Goal: Contribute content: Add original content to the website for others to see

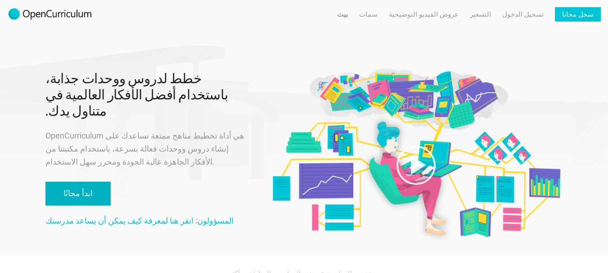
click at [70, 189] on font "ابدأ مجانًا" at bounding box center [77, 193] width 29 height 9
click at [71, 189] on font "ابدأ مجانًا" at bounding box center [77, 193] width 29 height 9
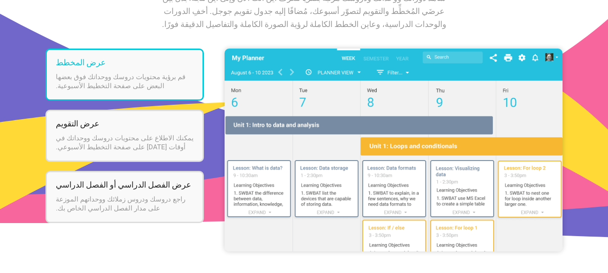
scroll to position [1135, 0]
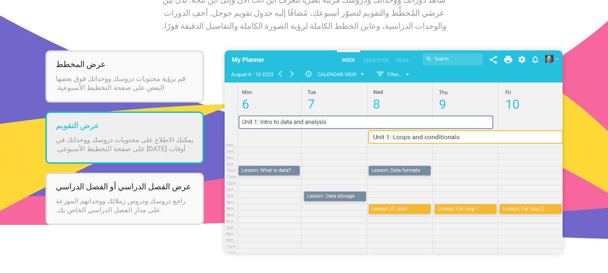
click at [170, 143] on li "عرض التقويم يمكنك الاطلاع على محتويات دروسك ووحداتك في أوقات اليوم على صفحة الت…" at bounding box center [124, 138] width 158 height 52
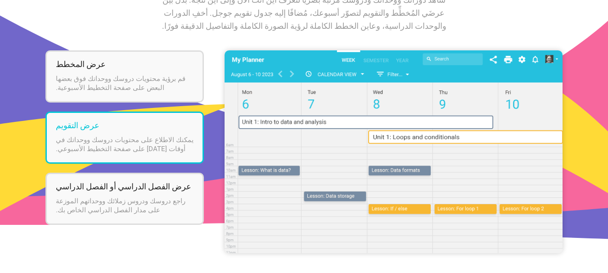
click at [344, 110] on img at bounding box center [394, 151] width 338 height 203
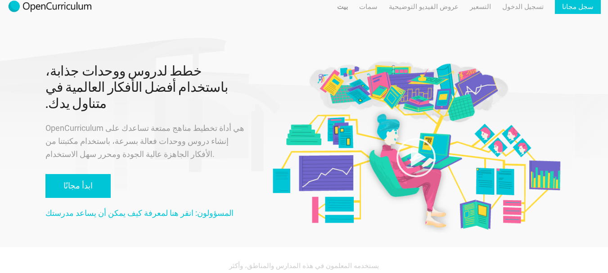
scroll to position [0, 0]
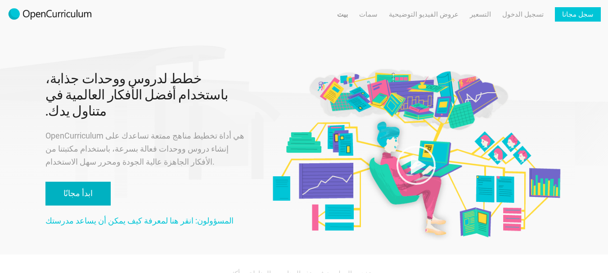
click at [48, 182] on link "ابدأ مجانًا" at bounding box center [77, 194] width 65 height 24
click at [49, 182] on link "ابدأ مجانًا" at bounding box center [77, 194] width 65 height 24
click at [584, 17] on font "سجل مجانا" at bounding box center [578, 14] width 32 height 8
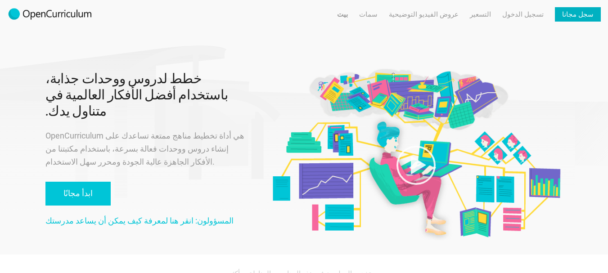
click at [584, 17] on font "سجل مجانا" at bounding box center [578, 14] width 32 height 8
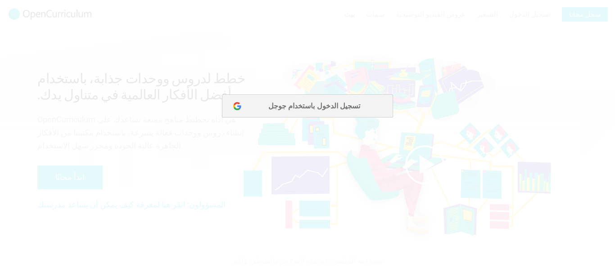
click at [303, 107] on font "تسجيل الدخول باستخدام جوجل" at bounding box center [314, 106] width 92 height 8
click at [277, 104] on button "تسجيل الدخول باستخدام جوجل" at bounding box center [307, 106] width 171 height 23
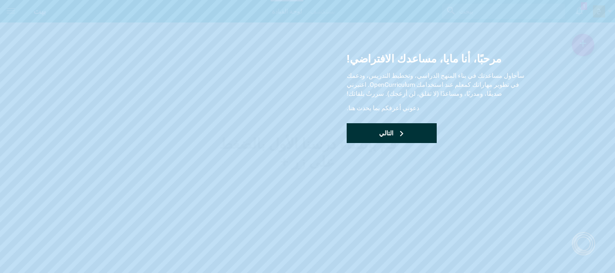
click at [369, 135] on div "التالي" at bounding box center [392, 133] width 90 height 20
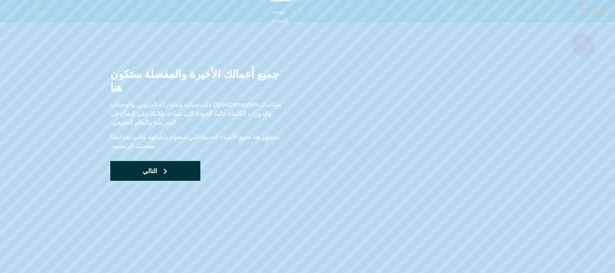
click at [137, 161] on div "التالي" at bounding box center [155, 171] width 90 height 20
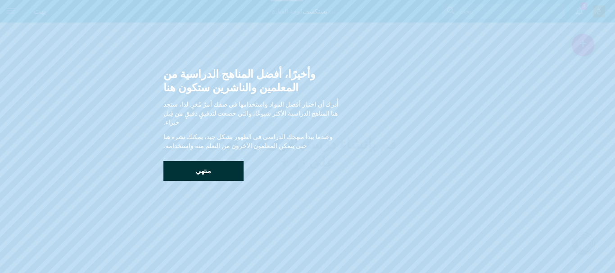
click at [189, 161] on div "منتهي" at bounding box center [203, 171] width 80 height 20
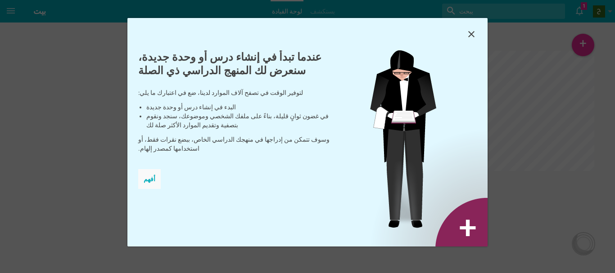
click at [146, 178] on font "أفهم" at bounding box center [150, 179] width 12 height 7
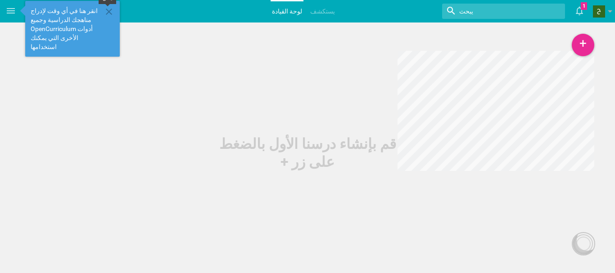
click at [107, 11] on icon at bounding box center [109, 11] width 11 height 11
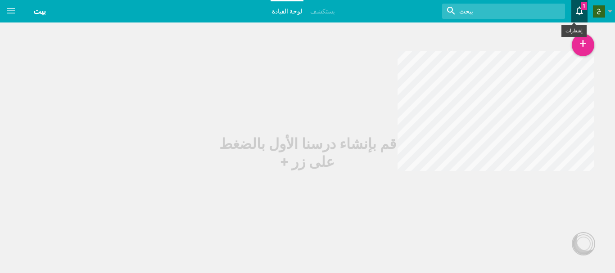
click at [573, 17] on icon at bounding box center [579, 11] width 16 height 22
click at [480, 35] on link "مو يتابعك الآن" at bounding box center [497, 36] width 180 height 20
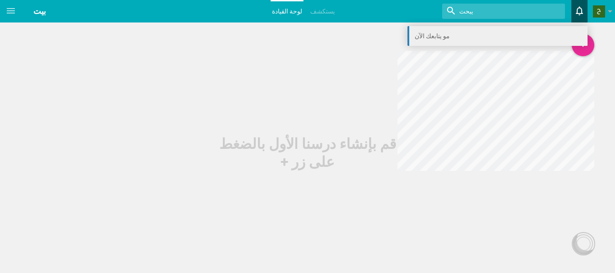
click at [480, 35] on link "مو يتابعك الآن" at bounding box center [497, 36] width 180 height 20
click at [433, 37] on font "مو يتابعك الآن" at bounding box center [432, 35] width 35 height 7
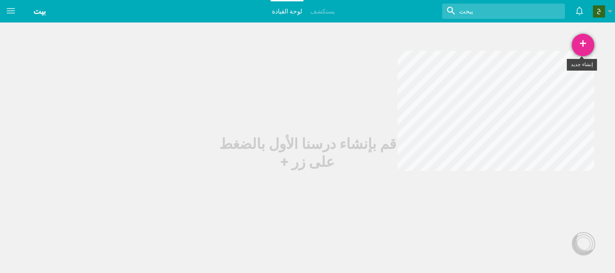
click at [578, 47] on div "+" at bounding box center [583, 45] width 23 height 23
click at [543, 89] on link "وحدة" at bounding box center [561, 90] width 68 height 20
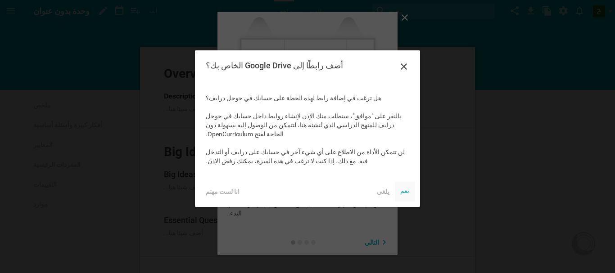
click at [401, 190] on font "نعم" at bounding box center [404, 190] width 9 height 7
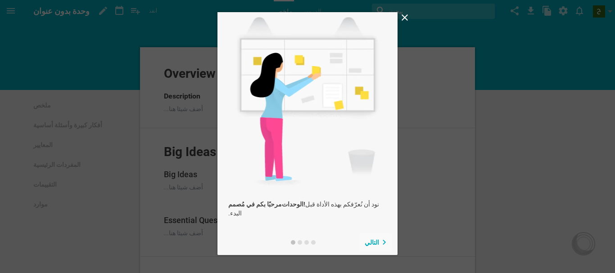
click at [374, 243] on font "التالي" at bounding box center [372, 242] width 14 height 7
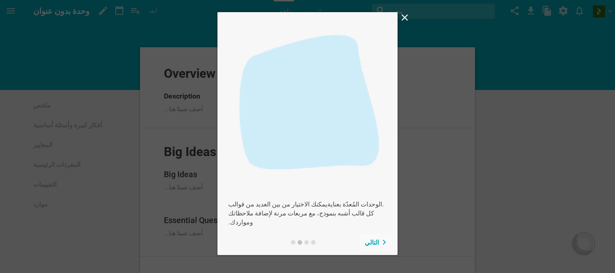
click at [374, 243] on font "التالي" at bounding box center [372, 242] width 14 height 7
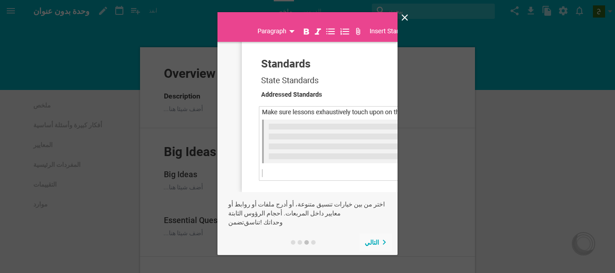
click at [374, 244] on font "التالي" at bounding box center [372, 242] width 14 height 7
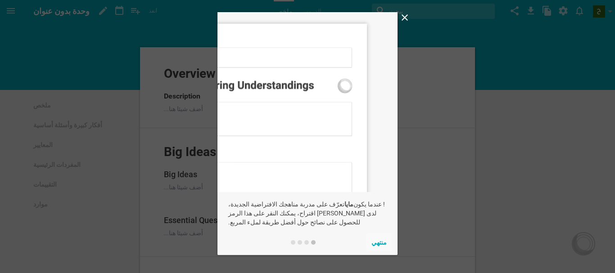
click at [374, 244] on font "منتهي" at bounding box center [378, 242] width 15 height 7
